Goal: Navigation & Orientation: Find specific page/section

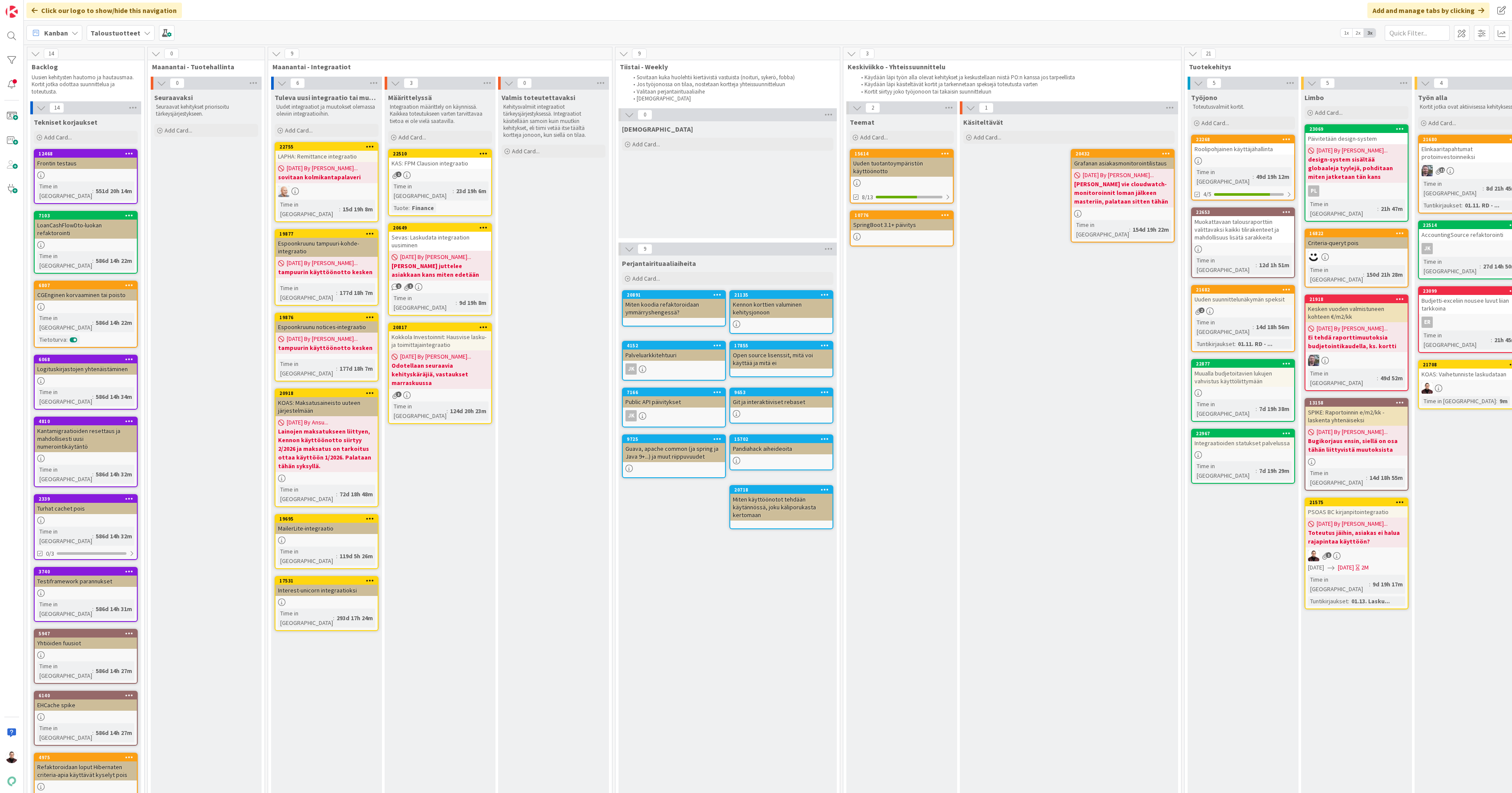
scroll to position [0, 411]
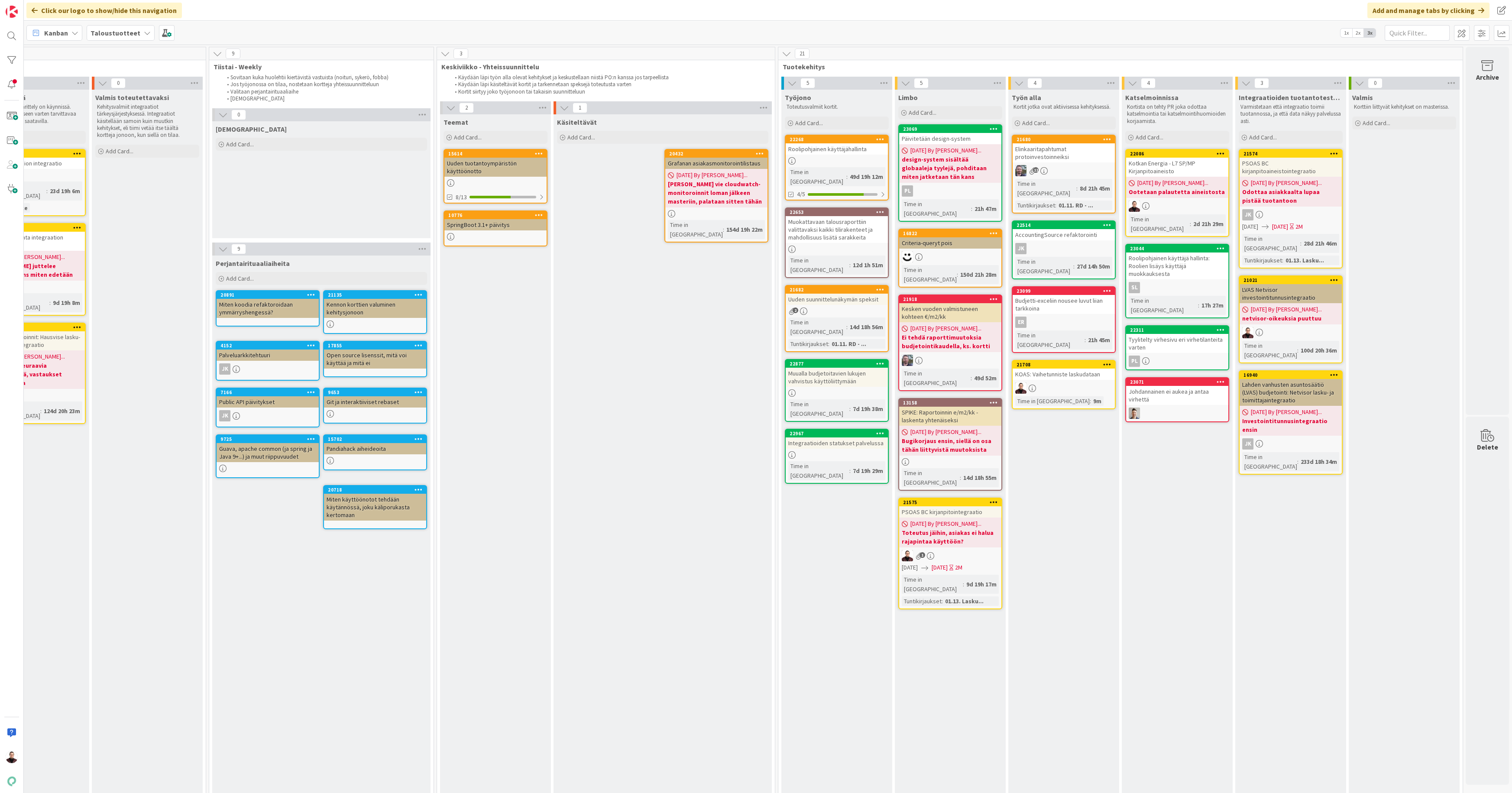
click at [814, 437] on div "Integraatioiden statukset palvelussa" at bounding box center [837, 443] width 102 height 11
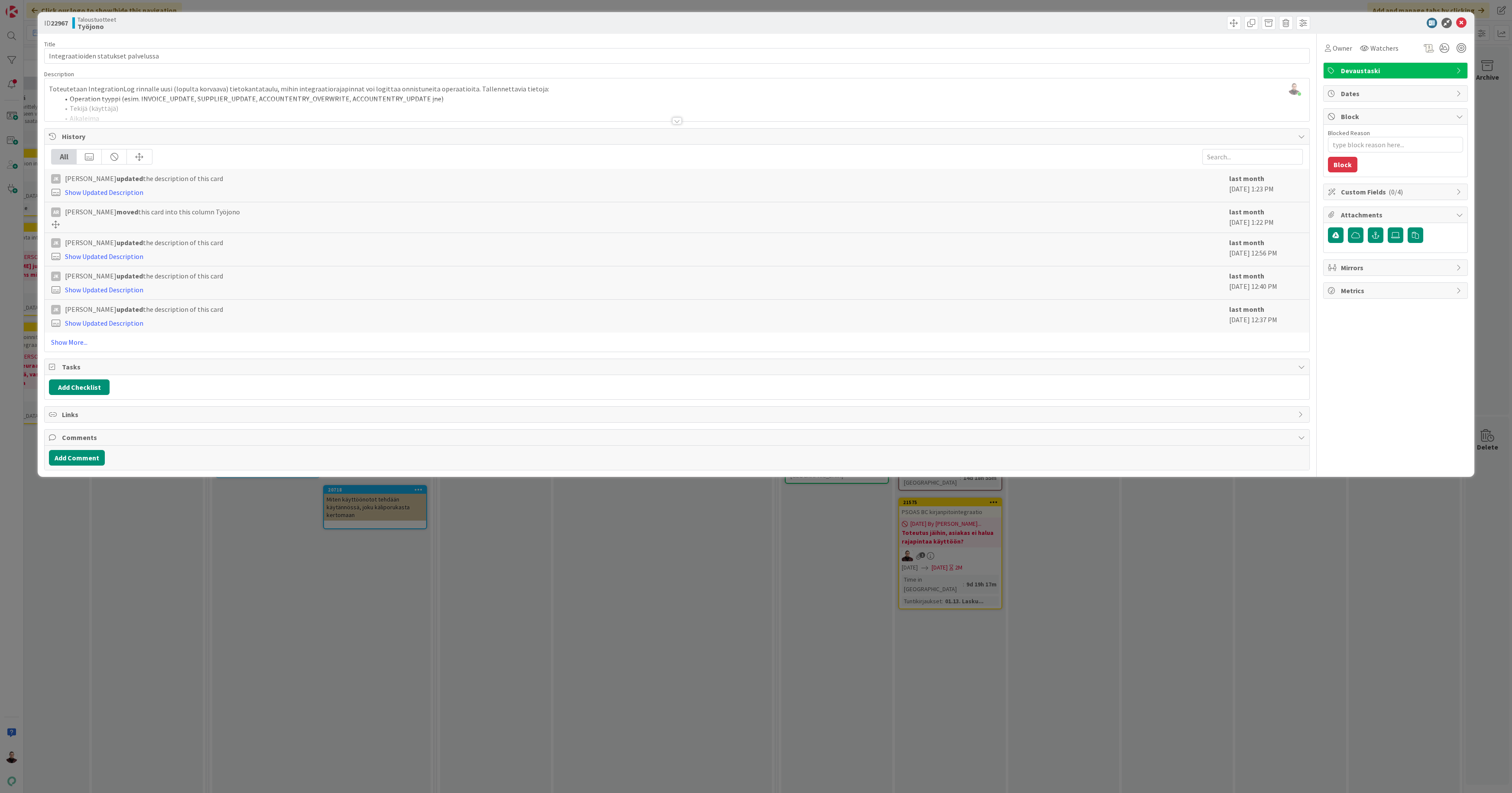
click at [679, 122] on div at bounding box center [677, 121] width 9 height 7
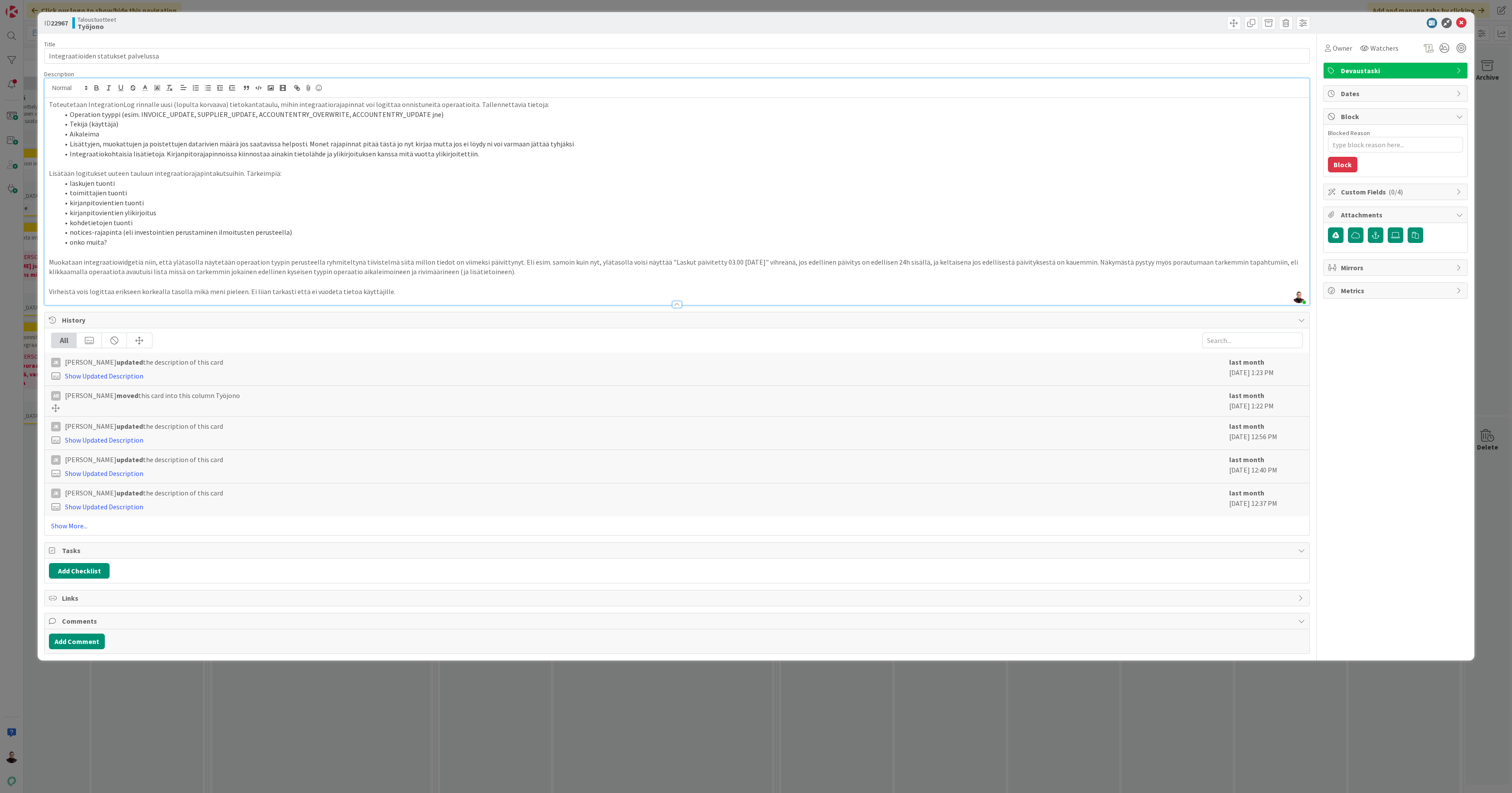
click at [762, 708] on div "ID 22967 Taloustuotteet Työjono Title 36 / 128 Integraatioiden statukset palvel…" at bounding box center [756, 396] width 1512 height 793
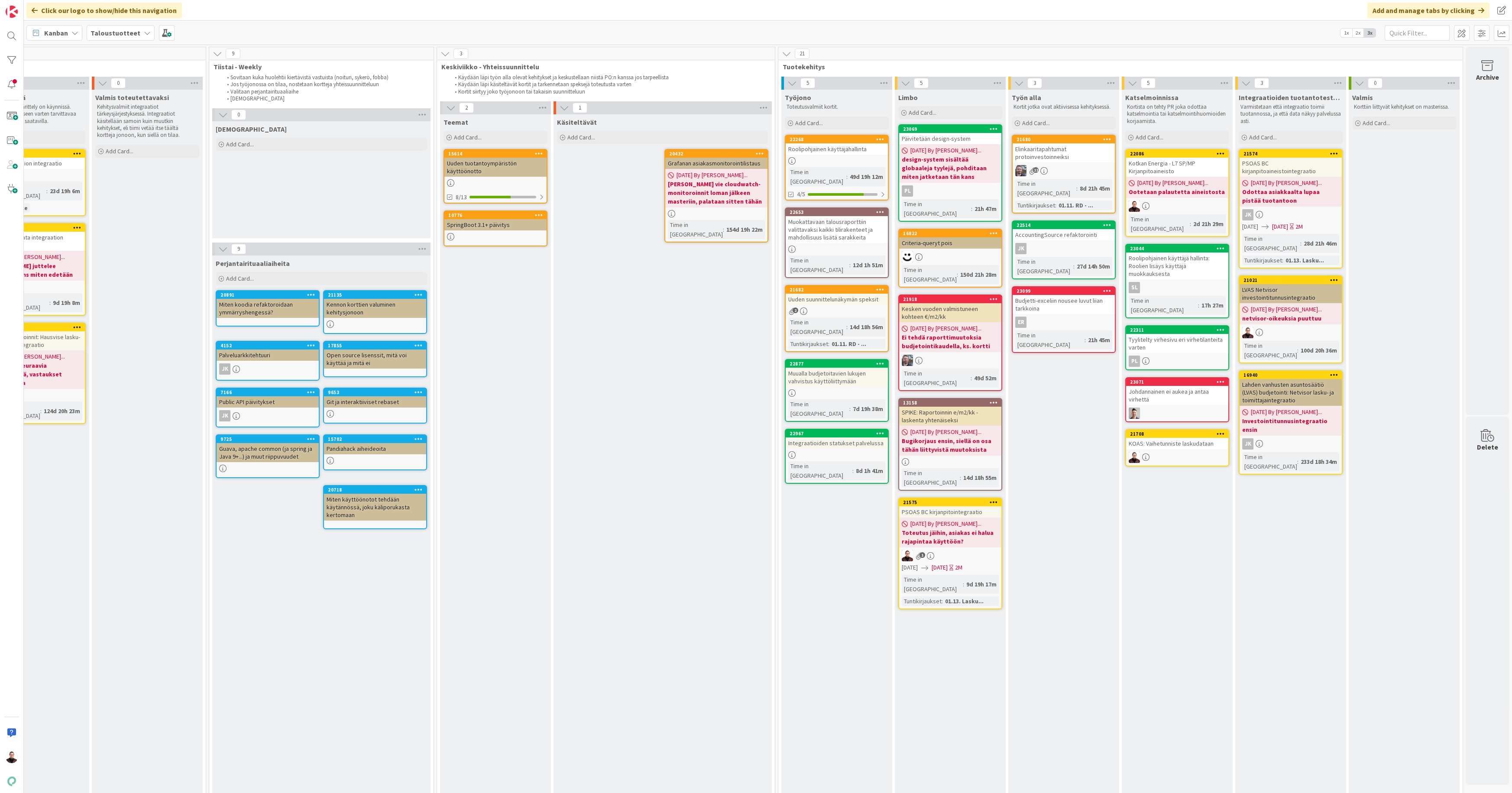
click at [831, 437] on div "Integraatioiden statukset palvelussa" at bounding box center [837, 443] width 102 height 11
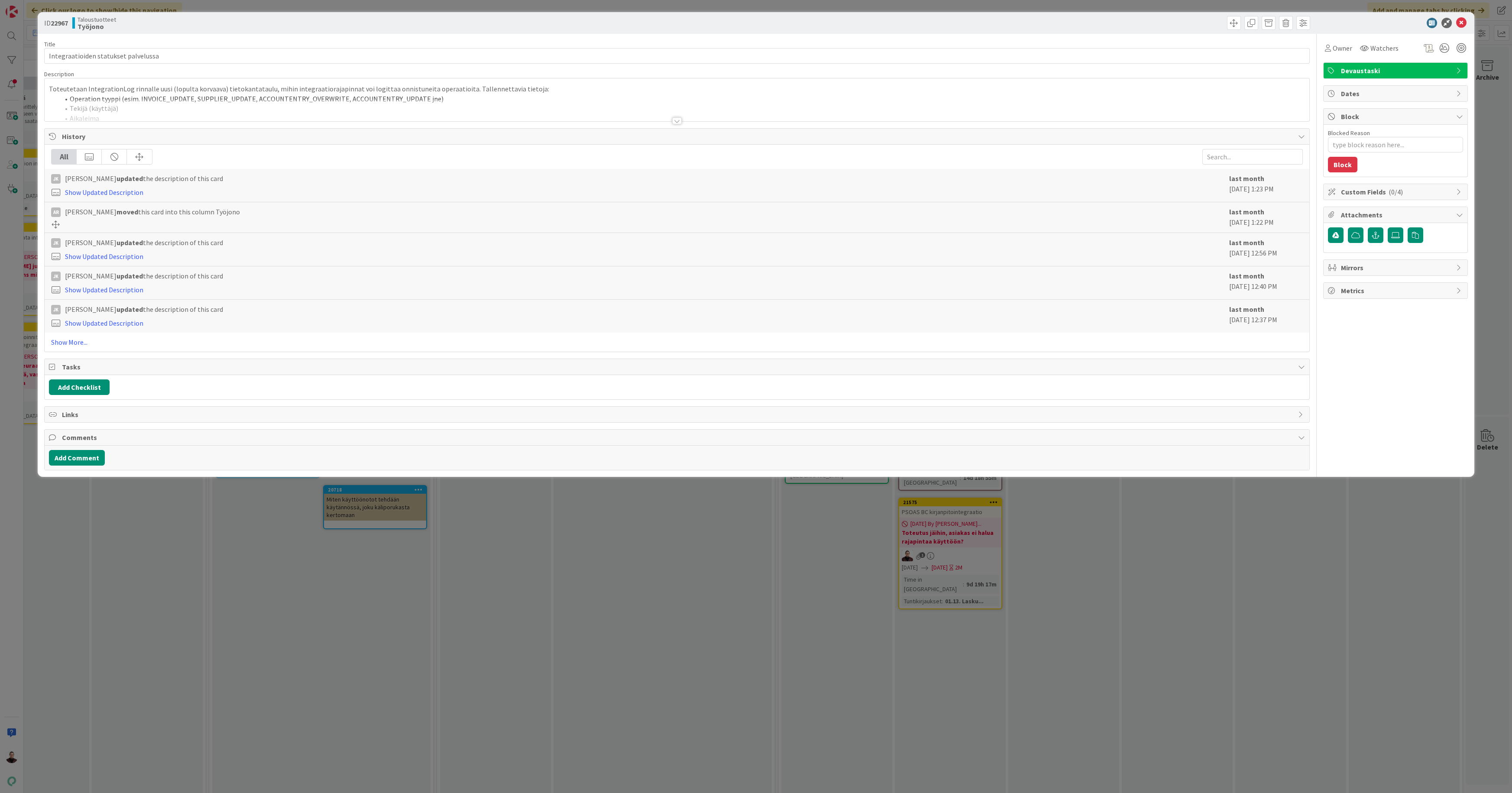
type textarea "x"
click at [678, 125] on div "Title 36 / 128 Integraatioiden statukset palvelussa Description Toteutetaan Int…" at bounding box center [676, 252] width 1265 height 437
click at [677, 122] on div at bounding box center [677, 121] width 9 height 7
